Goal: Subscribe to service/newsletter

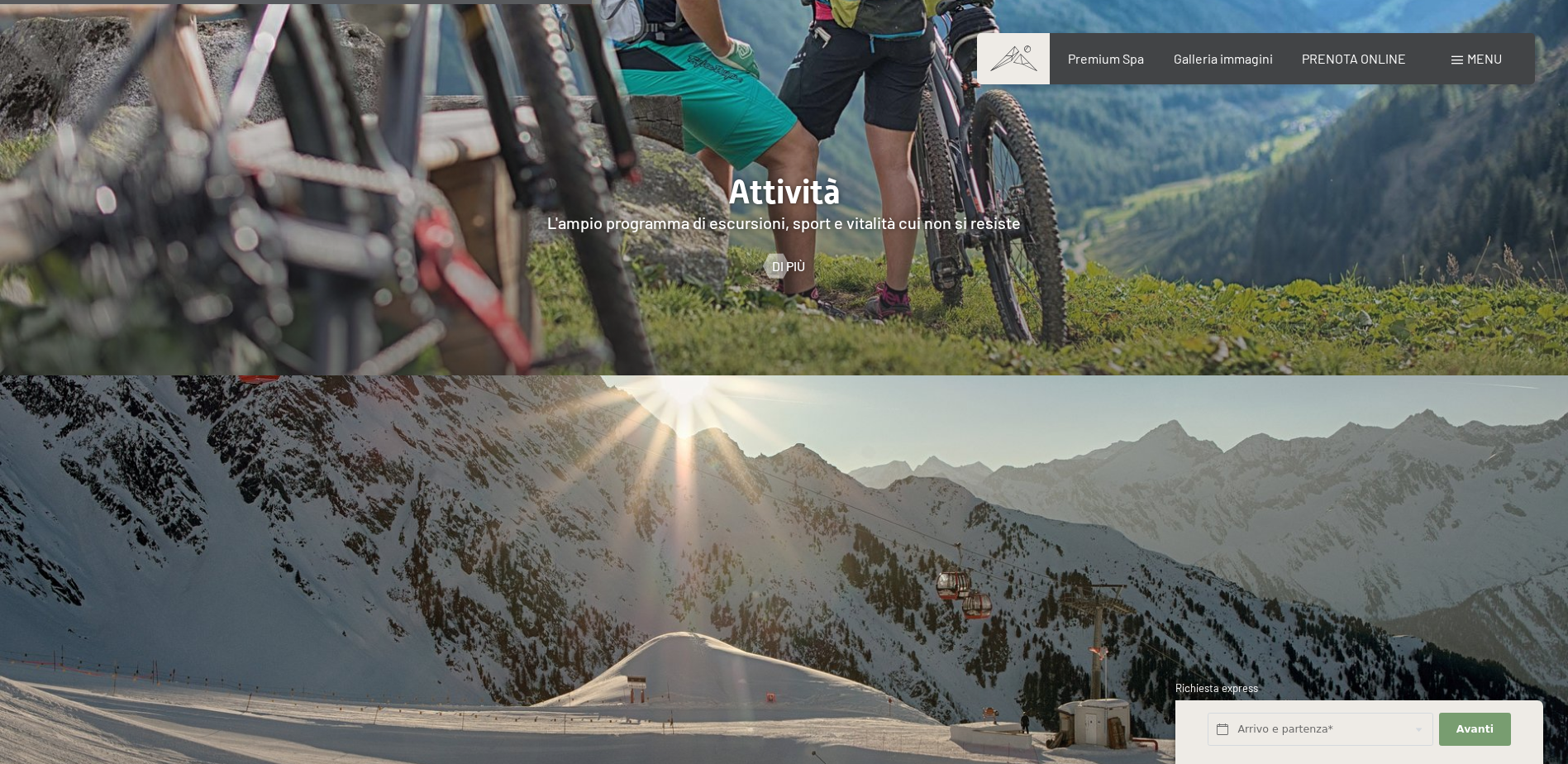
scroll to position [3967, 0]
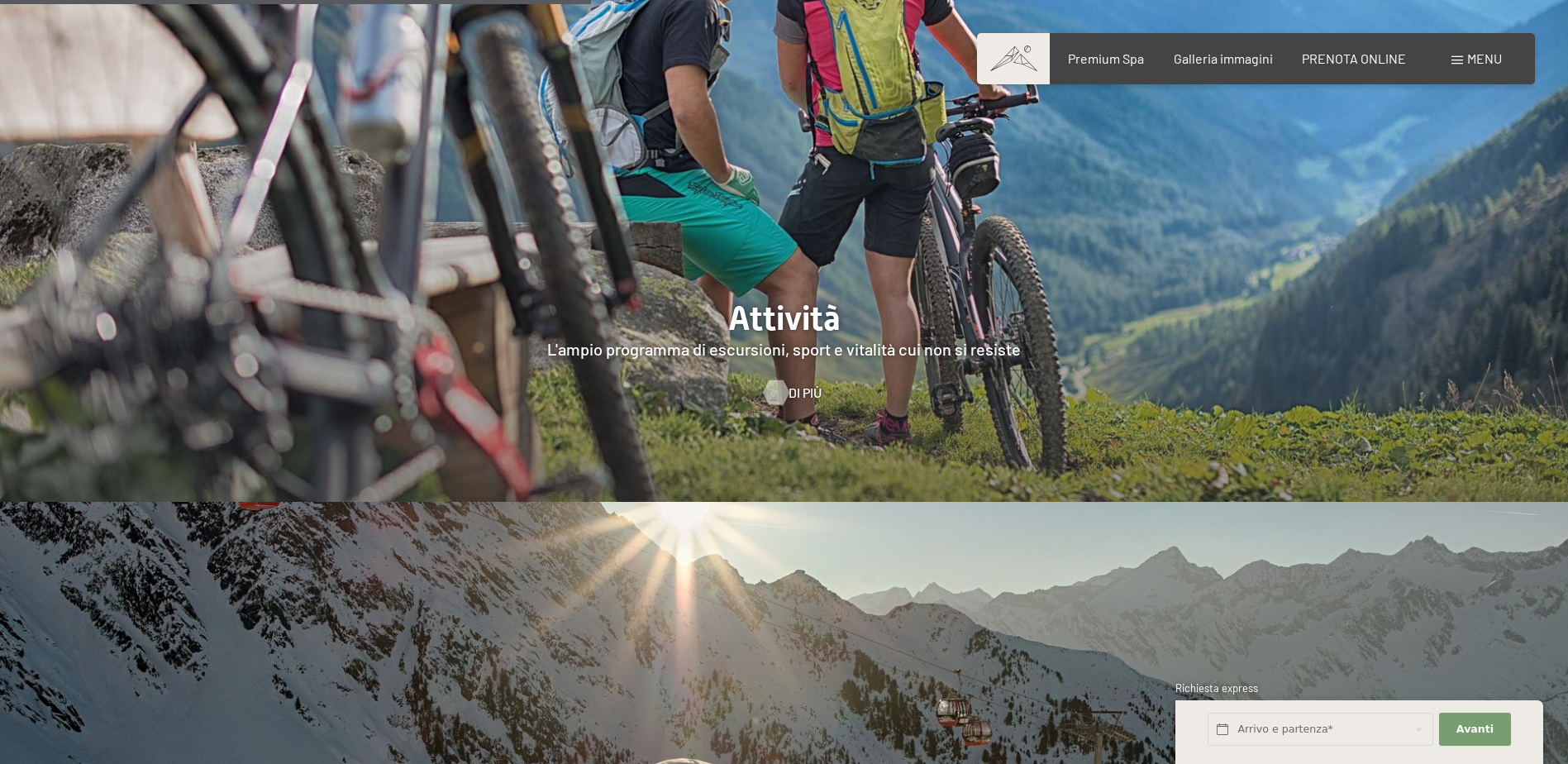
click at [782, 380] on div at bounding box center [776, 393] width 14 height 25
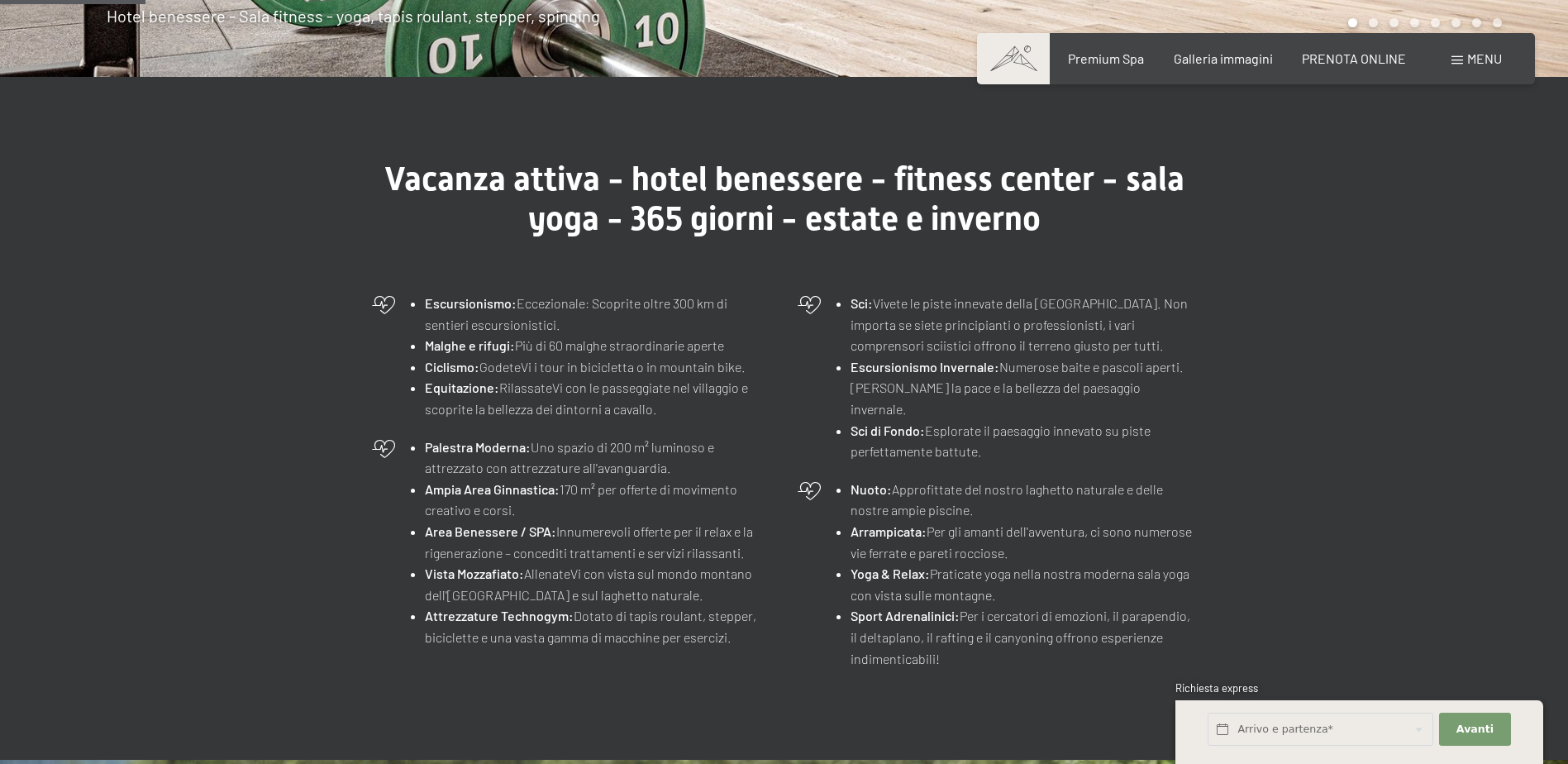
drag, startPoint x: 446, startPoint y: 308, endPoint x: 691, endPoint y: 315, distance: 245.1
click at [691, 315] on li "Escursionismo: Eccezionale: Scoprite oltre 300 km di sentieri escursionistici." at bounding box center [598, 314] width 347 height 42
drag, startPoint x: 691, startPoint y: 315, endPoint x: 580, endPoint y: 346, distance: 115.2
click at [586, 346] on li "Malghe e rifugi: Più di 60 malghe straordinarie aperte" at bounding box center [598, 346] width 347 height 21
drag, startPoint x: 551, startPoint y: 346, endPoint x: 713, endPoint y: 346, distance: 162.0
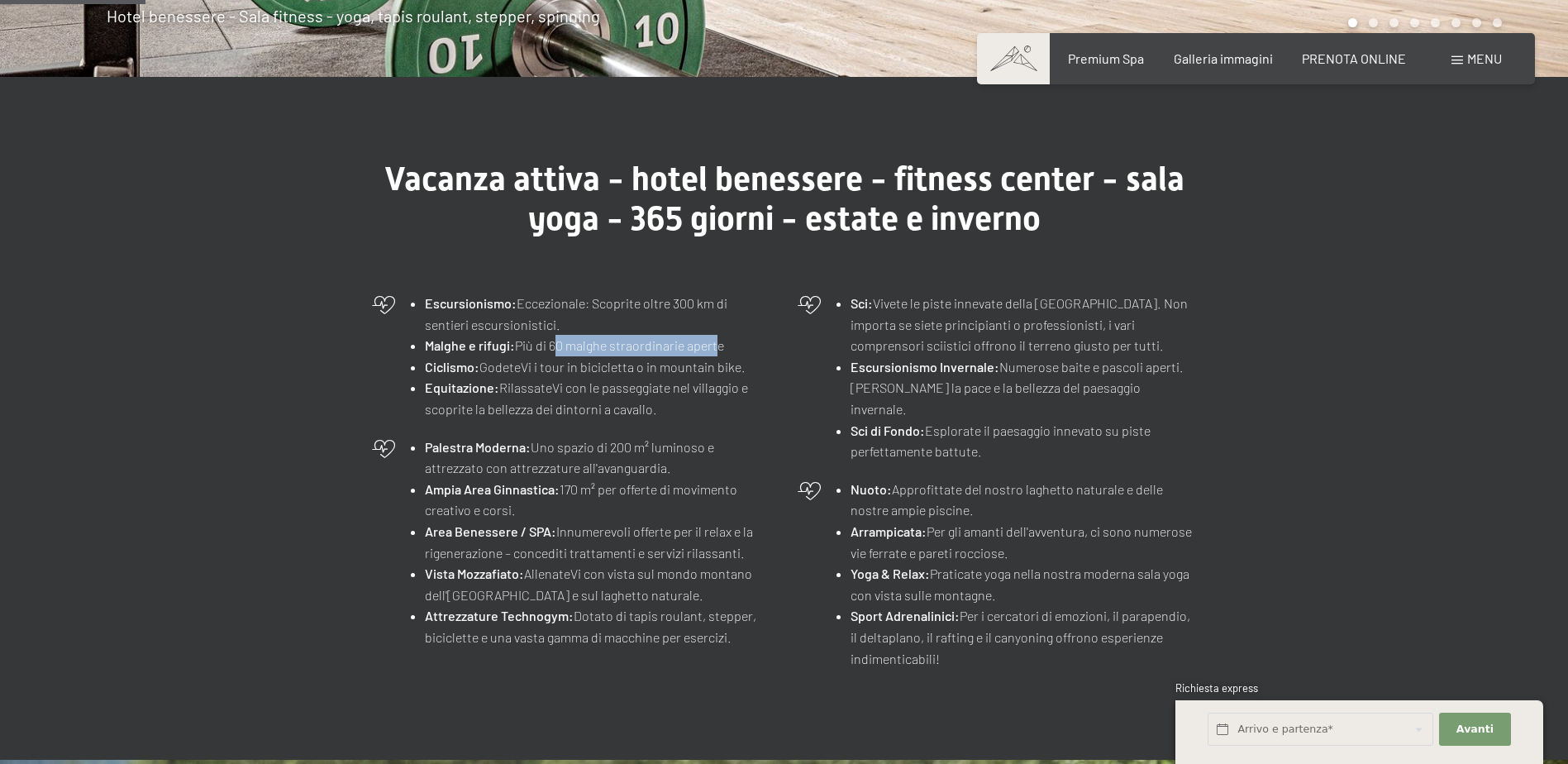
click at [713, 346] on li "Malghe e rifugi: Più di 60 malghe straordinarie aperte" at bounding box center [598, 346] width 347 height 21
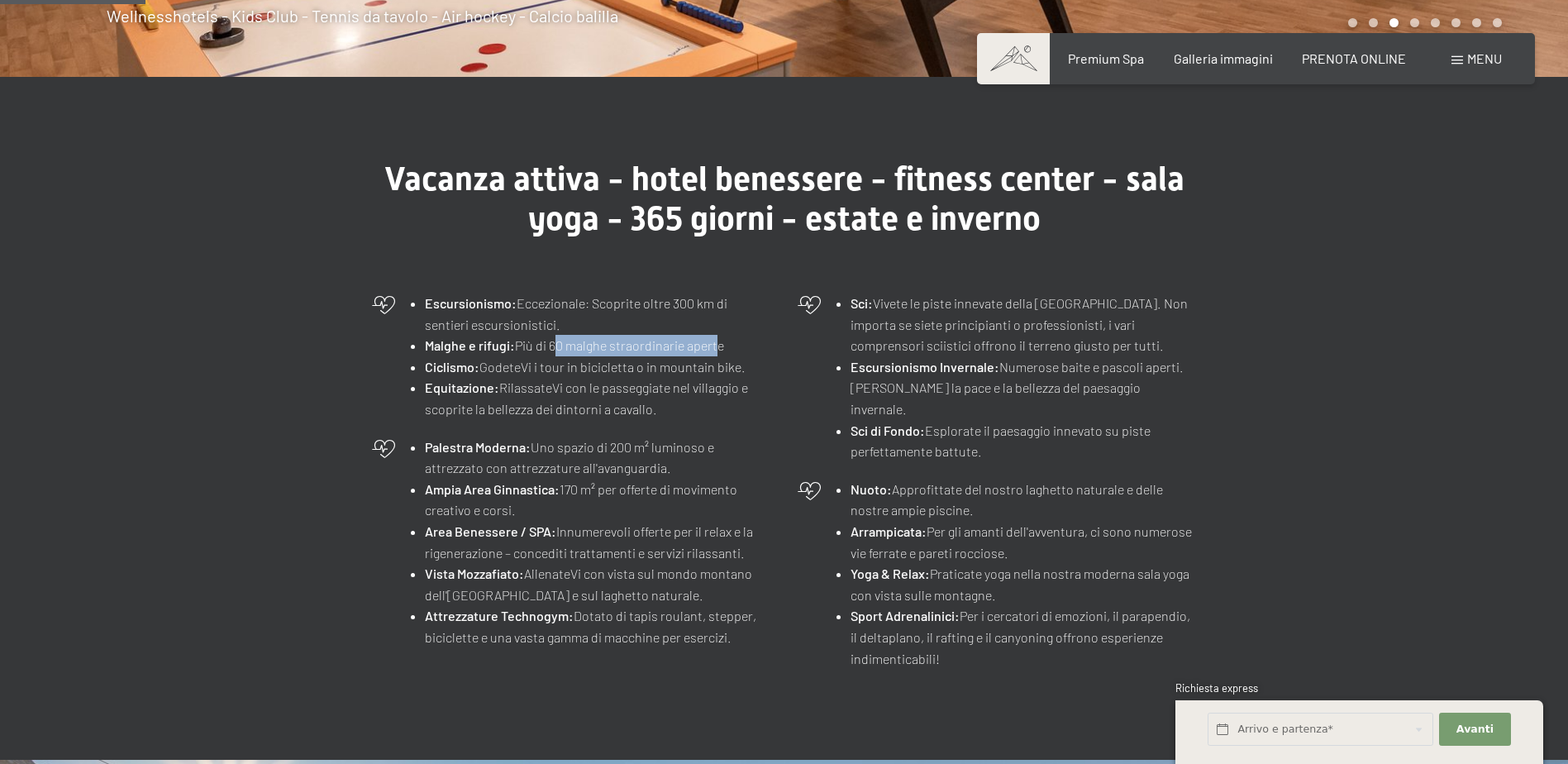
drag, startPoint x: 505, startPoint y: 383, endPoint x: 664, endPoint y: 407, distance: 160.8
click at [664, 407] on li "Equitazione: RilassateVi con le passeggiate nel villaggio e scoprite la bellezz…" at bounding box center [598, 398] width 347 height 42
drag, startPoint x: 664, startPoint y: 407, endPoint x: 543, endPoint y: 407, distance: 121.0
click at [543, 407] on li "Equitazione: RilassateVi con le passeggiate nel villaggio e scoprite la bellezz…" at bounding box center [598, 398] width 347 height 42
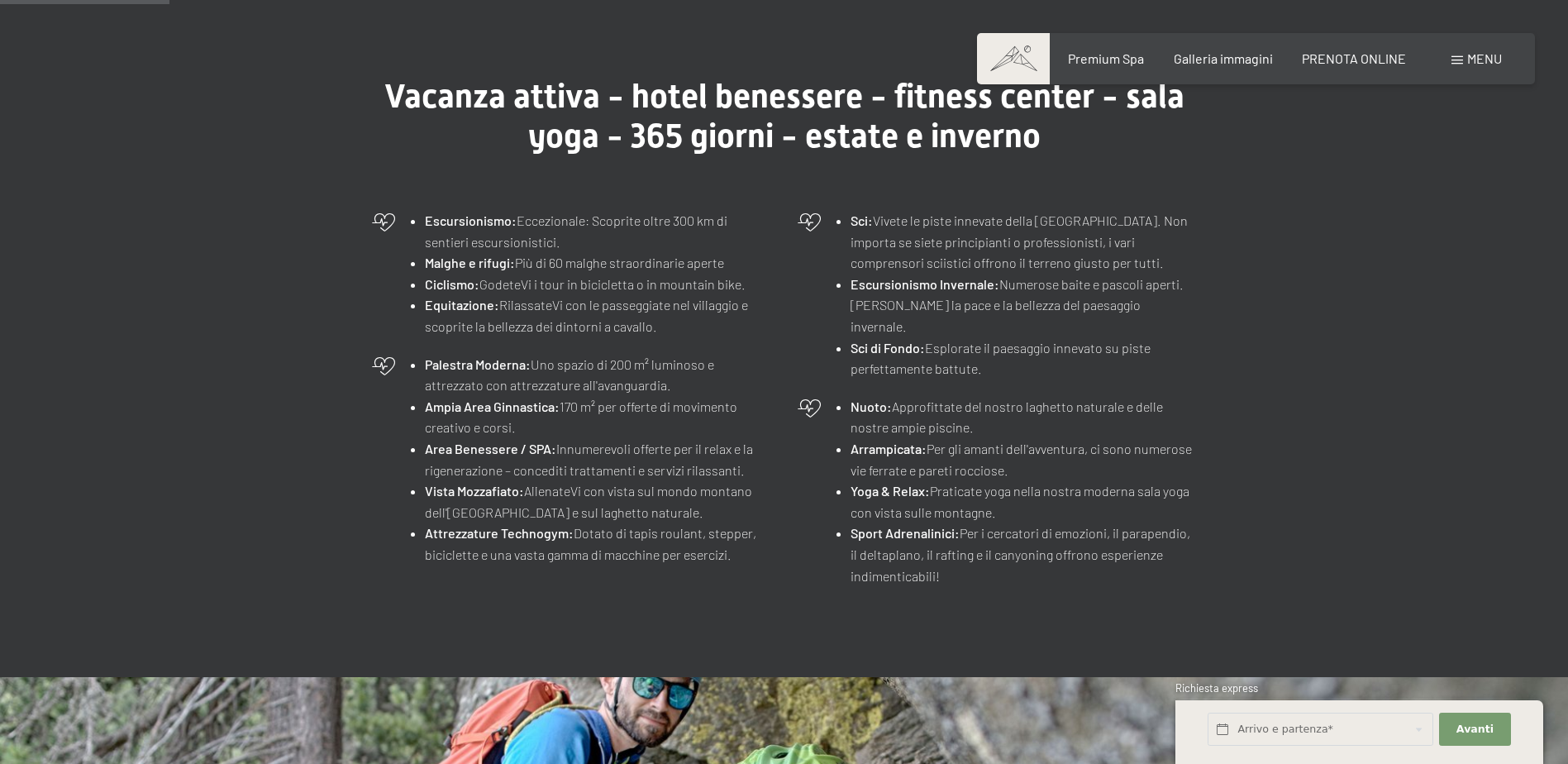
drag, startPoint x: 562, startPoint y: 448, endPoint x: 736, endPoint y: 557, distance: 205.3
click at [736, 557] on ul "Palestra Moderna: Uno spazio di 200 m² luminoso e attrezzato con attrezzature a…" at bounding box center [590, 460] width 364 height 211
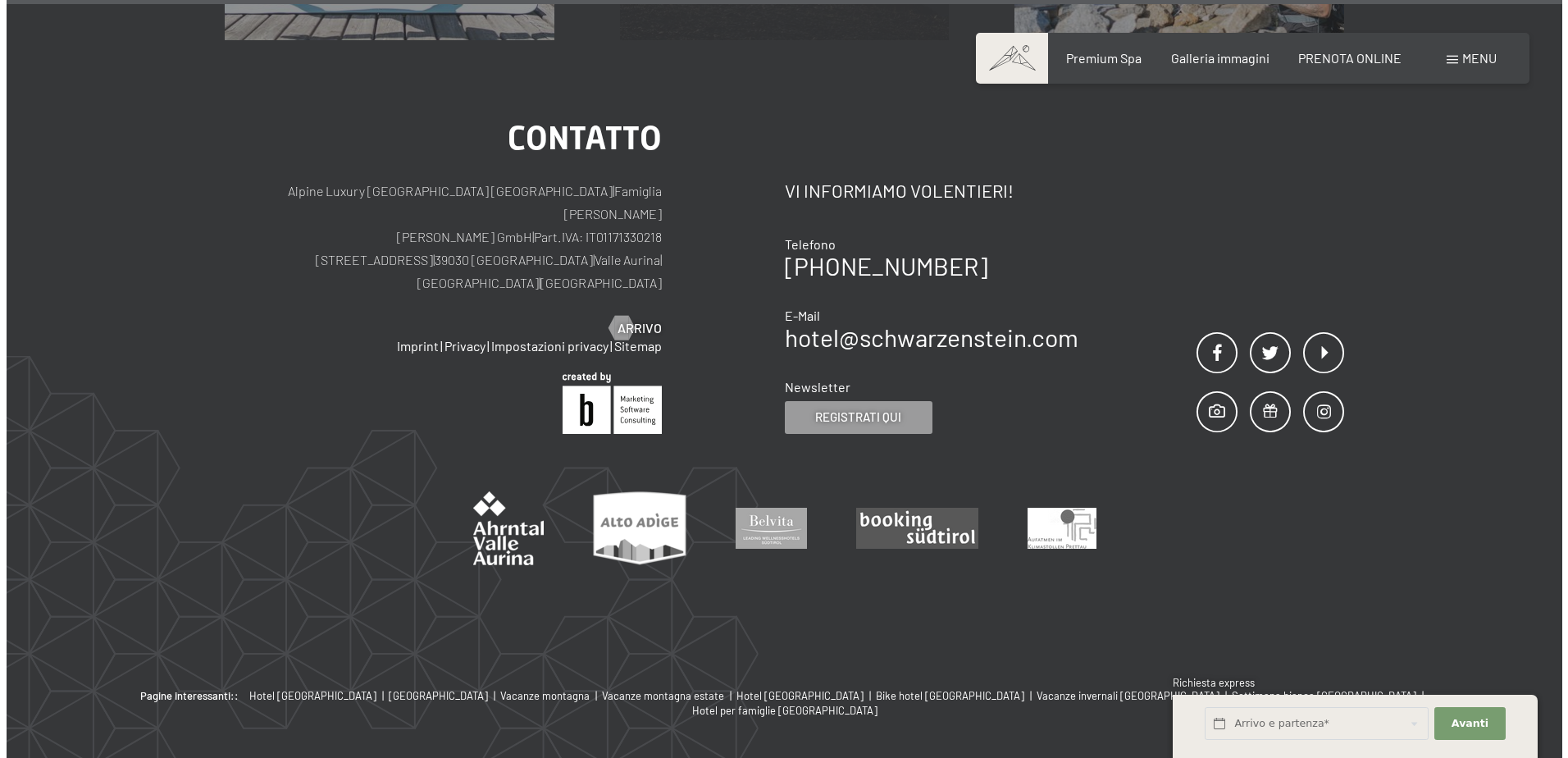
scroll to position [5376, 0]
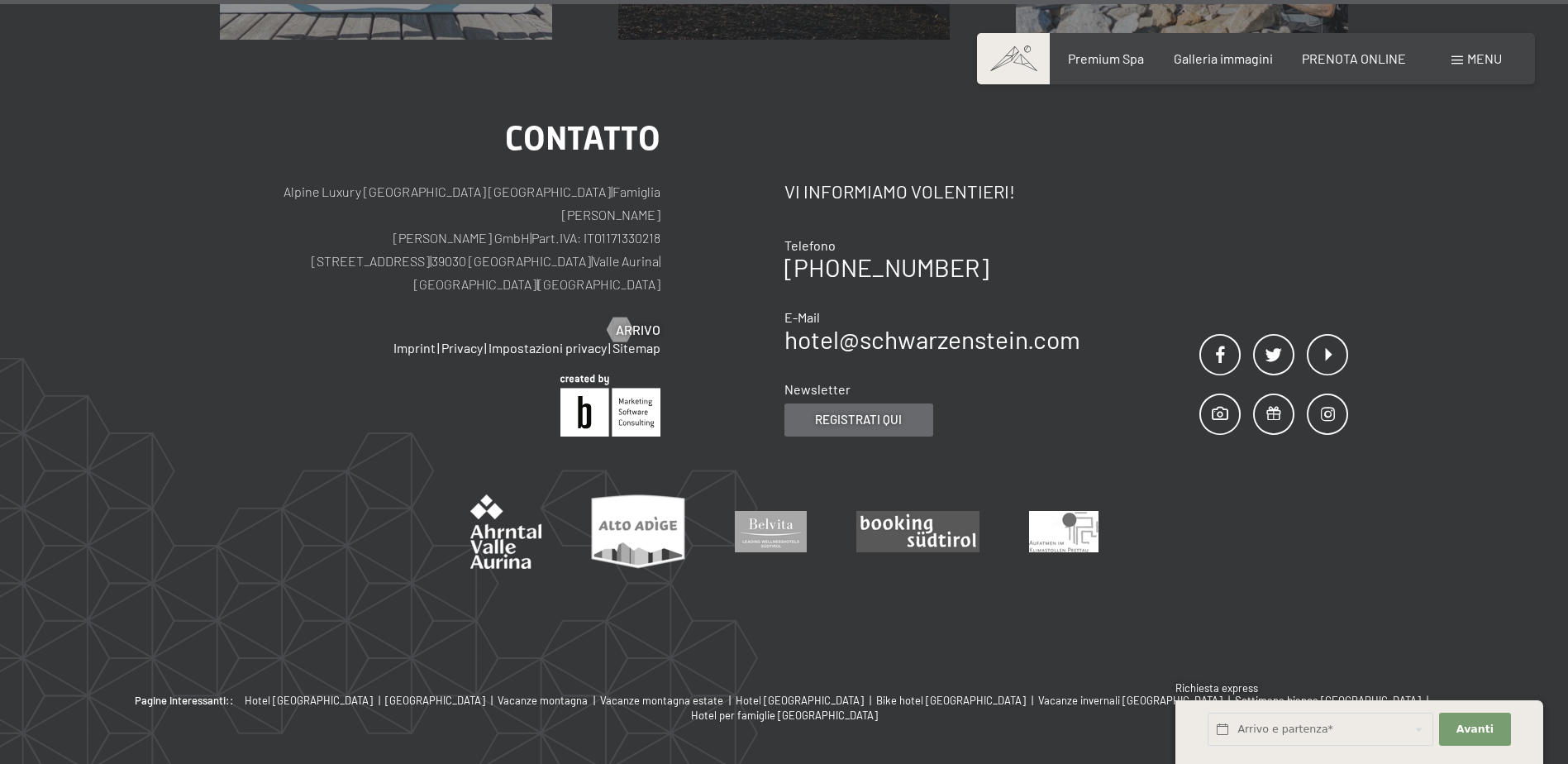
click at [834, 403] on div "Registrati qui" at bounding box center [858, 419] width 149 height 33
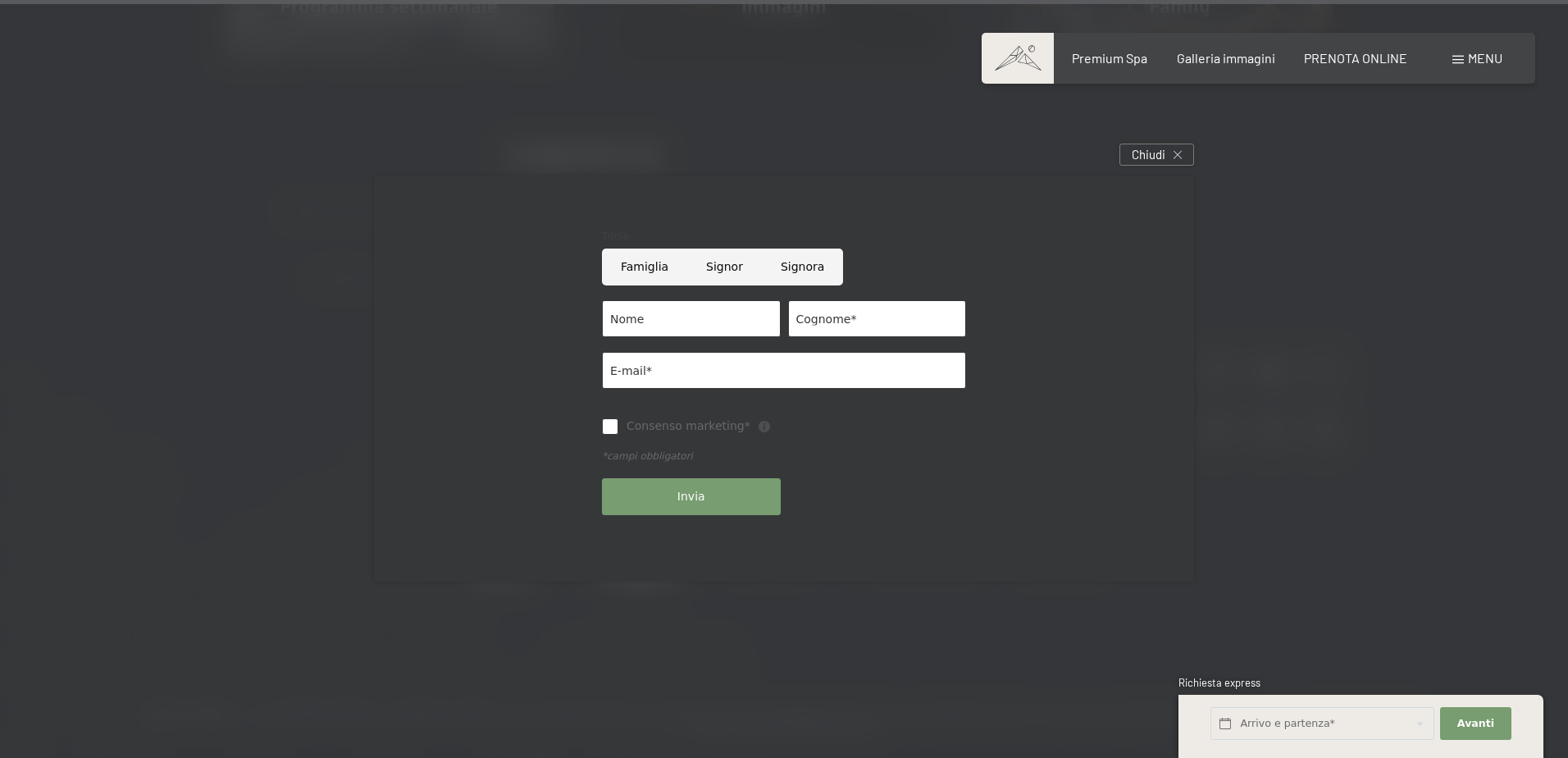
click at [796, 265] on input "Signora" at bounding box center [802, 267] width 81 height 37
radio input "true"
click at [703, 309] on input "Nome" at bounding box center [692, 318] width 179 height 37
type input "Flavia"
type input "Venditti"
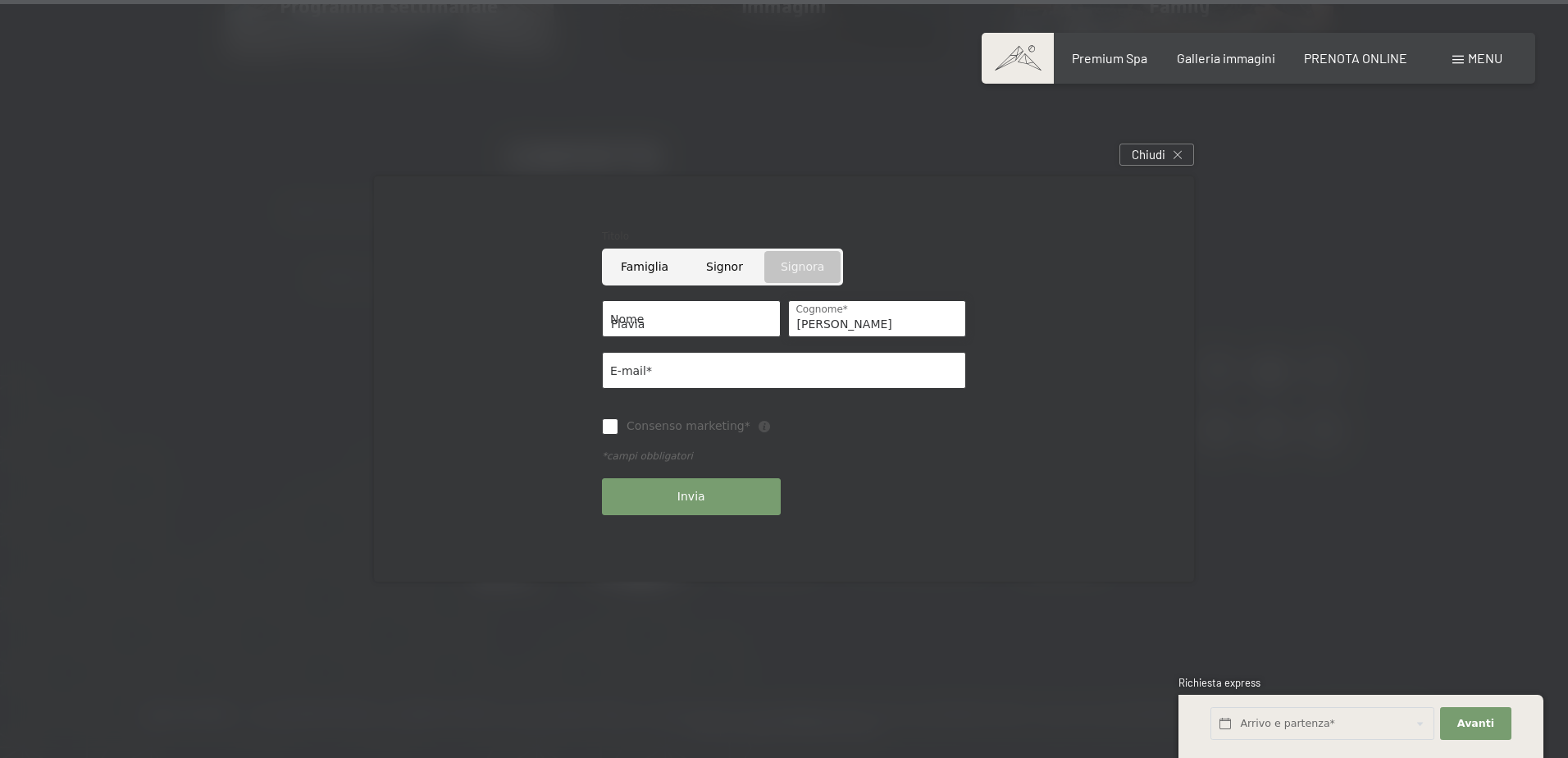
type input "flavia.venditti.2000@gmail.com"
click at [611, 427] on input "Consenso marketing*" at bounding box center [610, 426] width 16 height 16
checkbox input "true"
click at [699, 492] on span "Invia" at bounding box center [691, 496] width 28 height 16
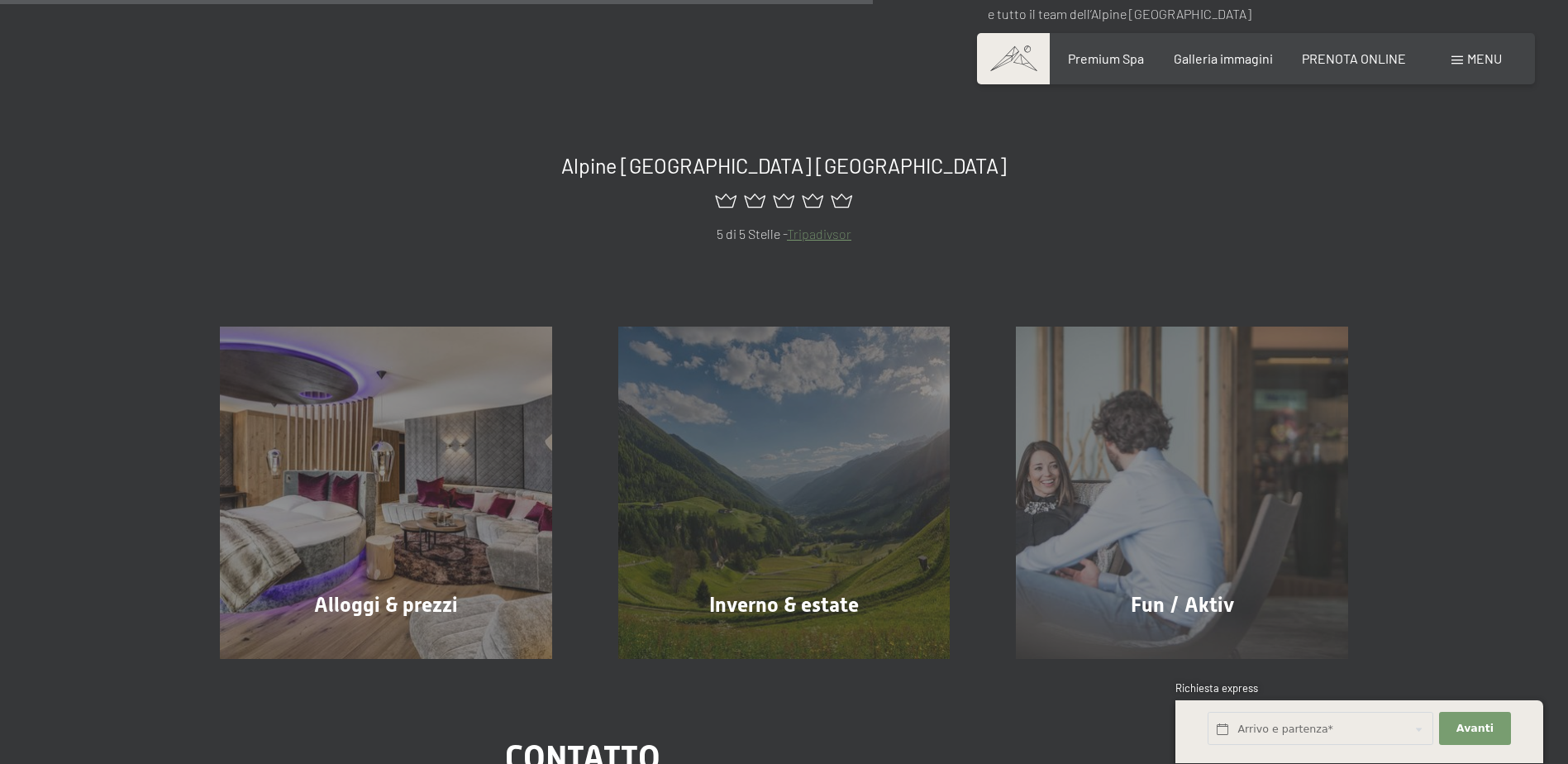
scroll to position [826, 0]
